Goal: Find specific page/section: Find specific page/section

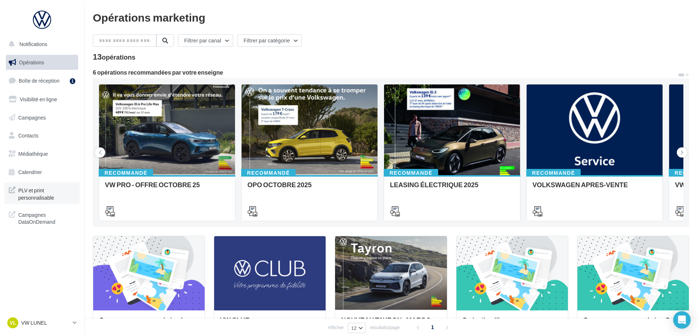
click at [28, 197] on span "PLV et print personnalisable" at bounding box center [46, 193] width 57 height 16
click at [292, 44] on button "Filtrer par catégorie" at bounding box center [269, 40] width 65 height 12
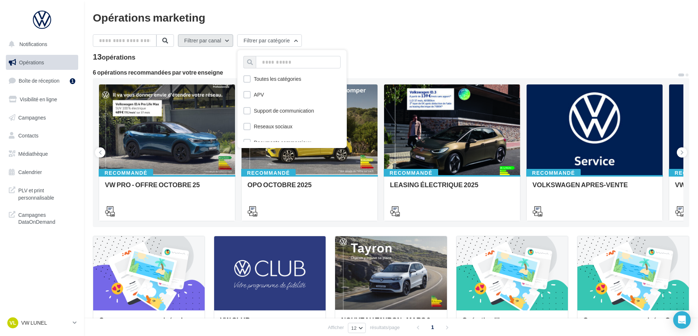
click at [223, 44] on button "Filtrer par canal" at bounding box center [205, 40] width 55 height 12
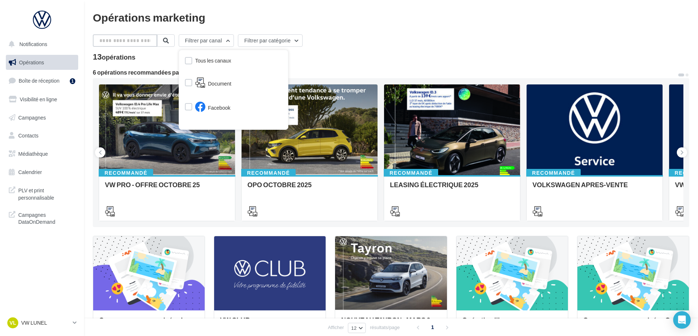
click at [152, 42] on input "text" at bounding box center [125, 40] width 64 height 12
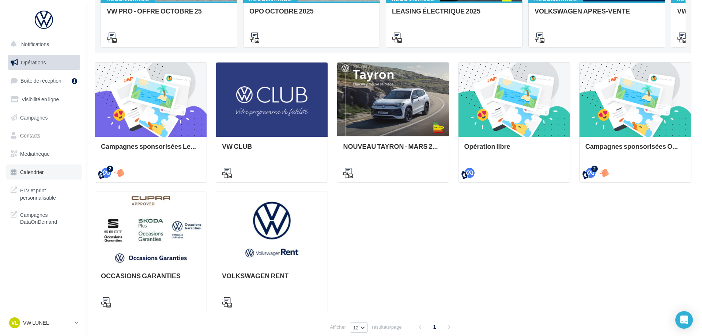
scroll to position [210, 0]
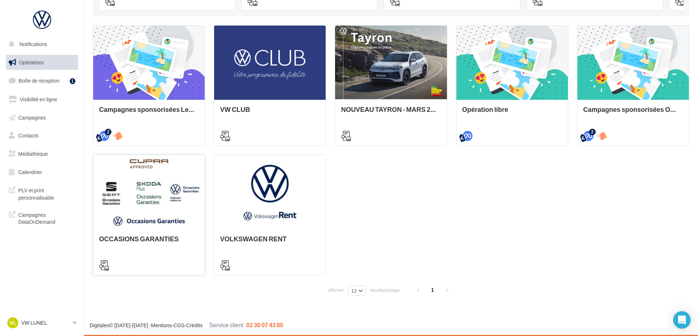
click at [141, 218] on div at bounding box center [148, 192] width 111 height 75
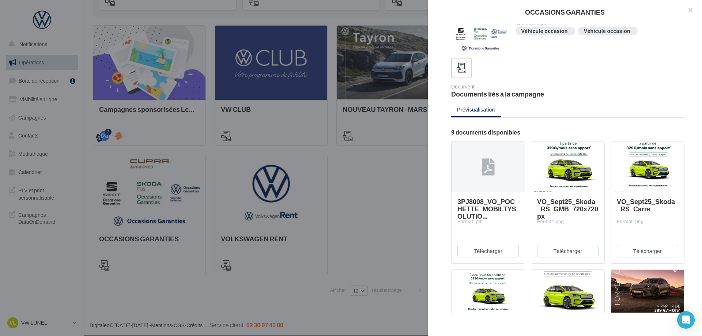
scroll to position [0, 0]
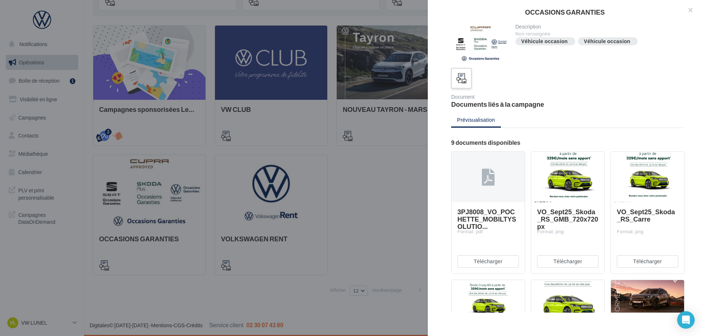
click at [459, 86] on label at bounding box center [461, 78] width 21 height 21
click at [462, 76] on icon at bounding box center [461, 78] width 11 height 11
click at [692, 12] on button "button" at bounding box center [686, 11] width 29 height 22
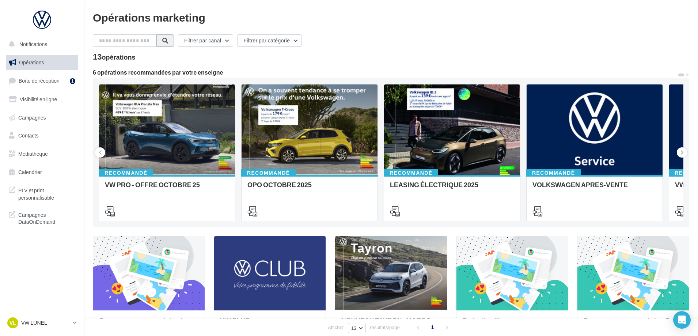
click at [168, 43] on span at bounding box center [165, 41] width 6 height 6
click at [233, 39] on button "Filtrer par canal" at bounding box center [205, 40] width 55 height 12
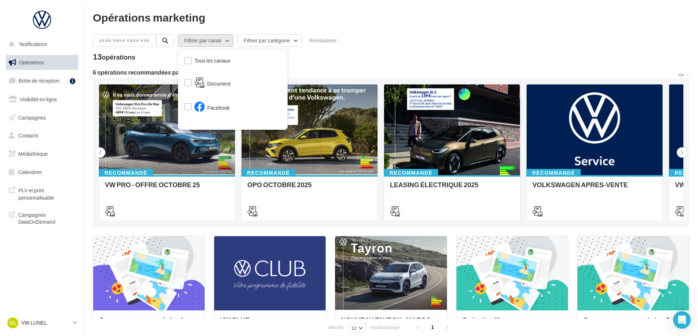
click at [233, 39] on button "Filtrer par canal" at bounding box center [205, 40] width 55 height 12
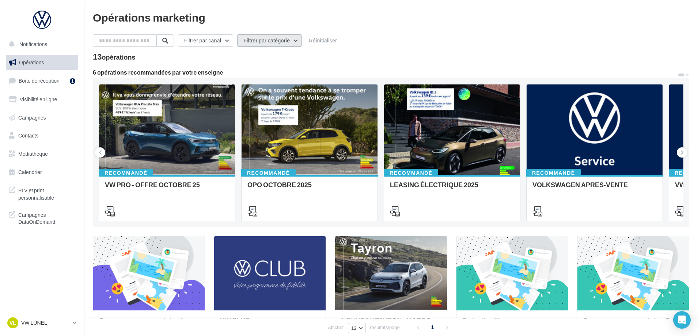
click at [281, 39] on button "Filtrer par catégorie" at bounding box center [269, 40] width 65 height 12
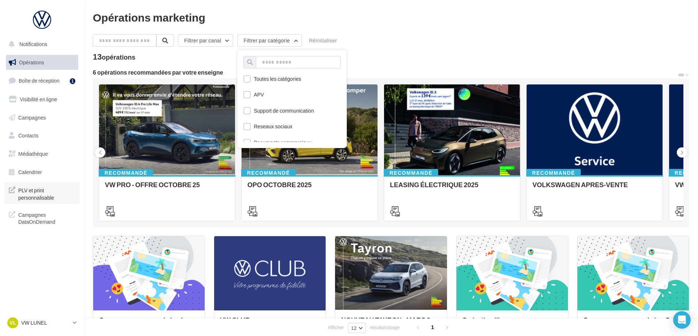
click at [10, 194] on icon at bounding box center [12, 193] width 7 height 16
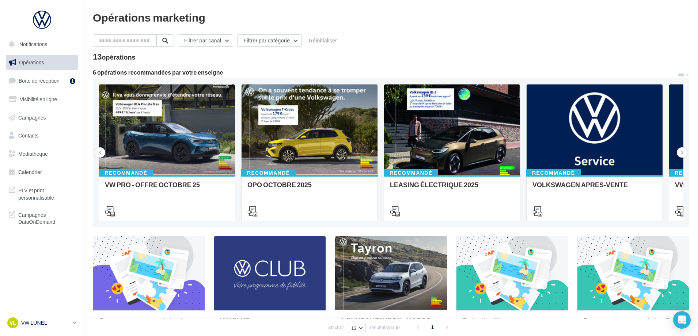
click at [76, 322] on icon at bounding box center [75, 322] width 4 height 6
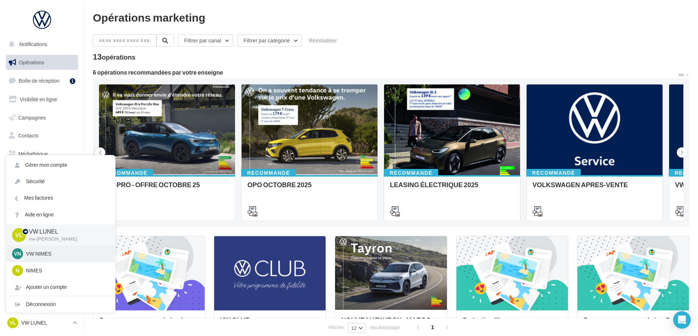
click at [36, 256] on p "VW NIMES" at bounding box center [66, 253] width 80 height 7
